Goal: Find specific page/section: Find specific page/section

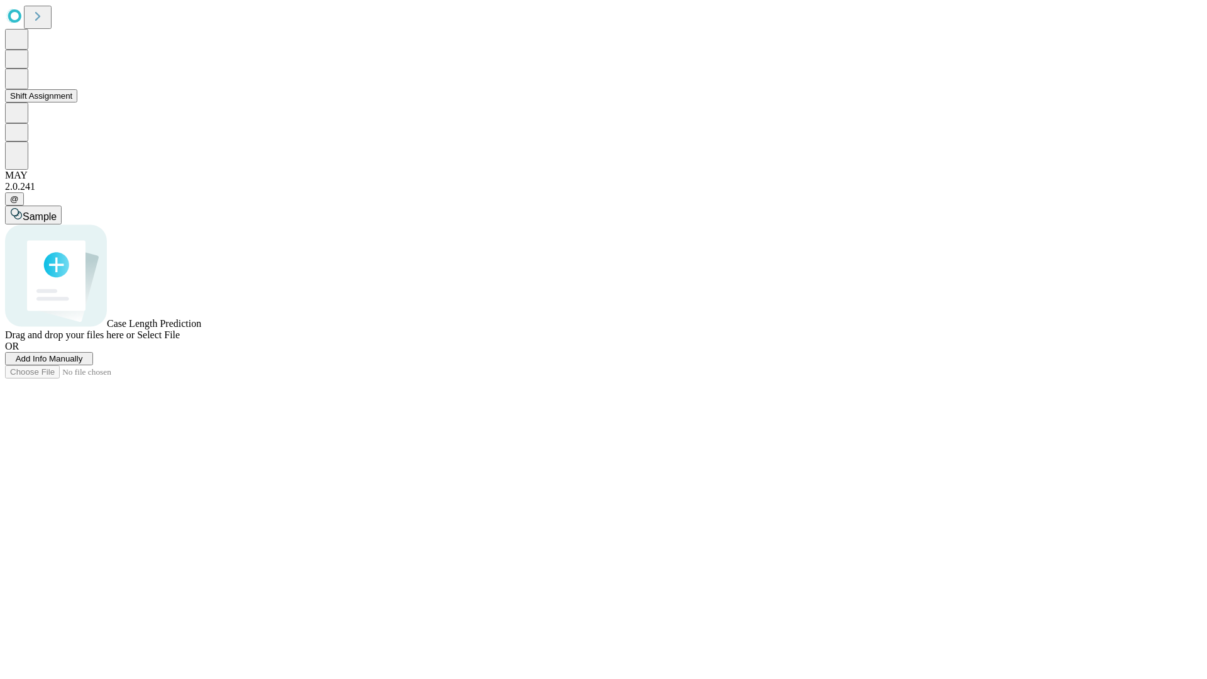
click at [77, 103] on button "Shift Assignment" at bounding box center [41, 95] width 72 height 13
